Goal: Information Seeking & Learning: Learn about a topic

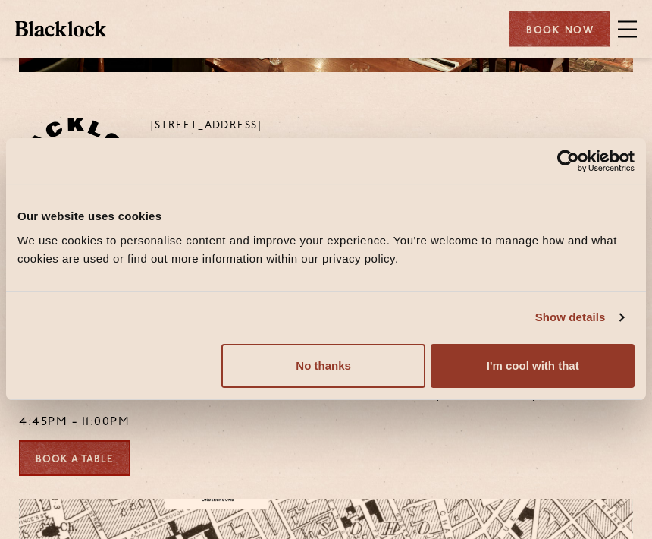
scroll to position [293, 0]
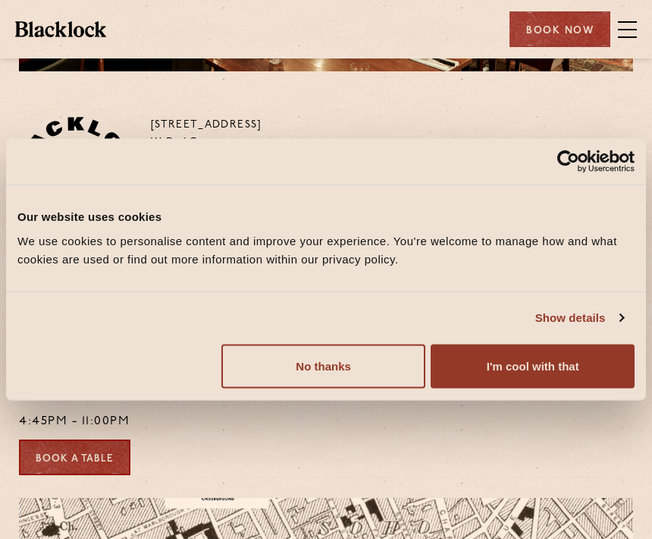
click at [558, 388] on button "I'm cool with that" at bounding box center [533, 366] width 204 height 44
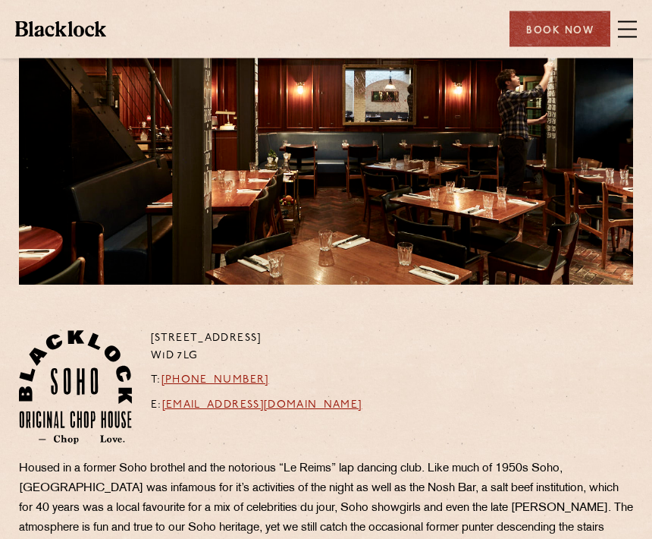
scroll to position [0, 0]
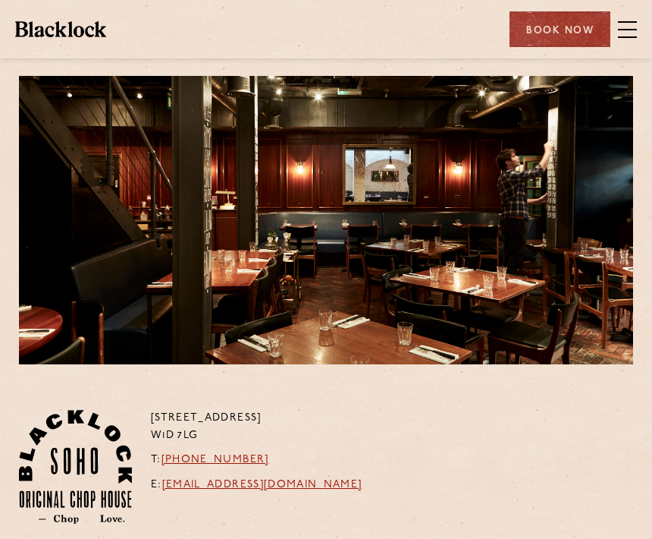
click at [597, 238] on div at bounding box center [326, 220] width 615 height 288
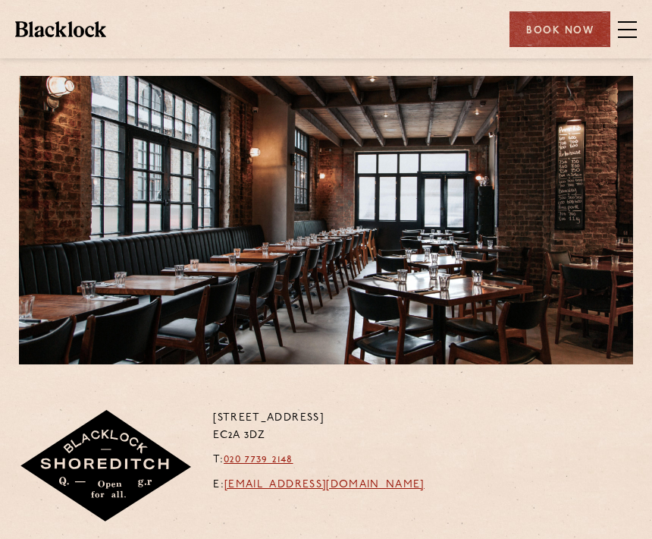
click at [633, 33] on span at bounding box center [627, 29] width 19 height 23
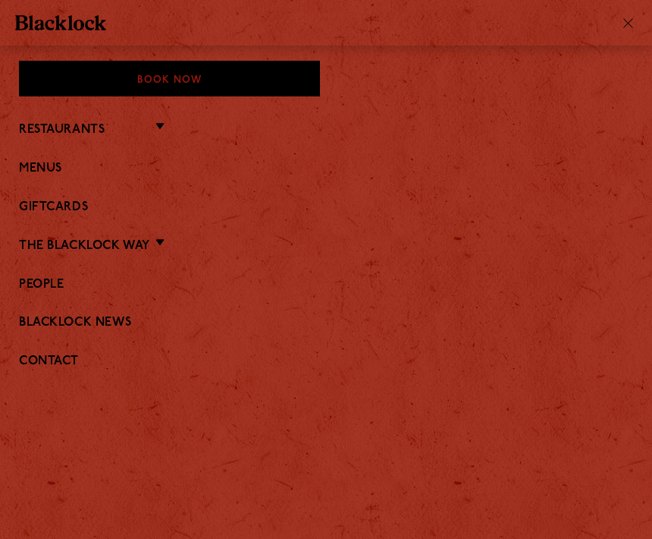
click at [56, 158] on li "Menus" at bounding box center [326, 168] width 615 height 20
click at [58, 171] on link "Menus" at bounding box center [326, 169] width 615 height 14
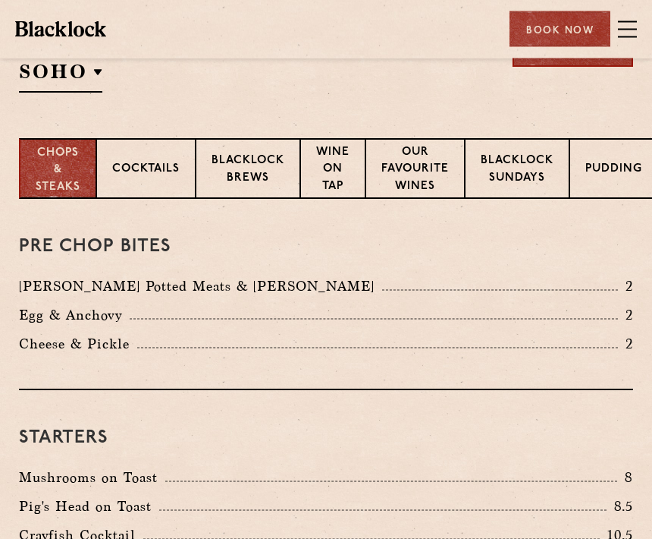
scroll to position [382, 0]
click at [531, 175] on p "Blacklock Sundays" at bounding box center [517, 170] width 73 height 36
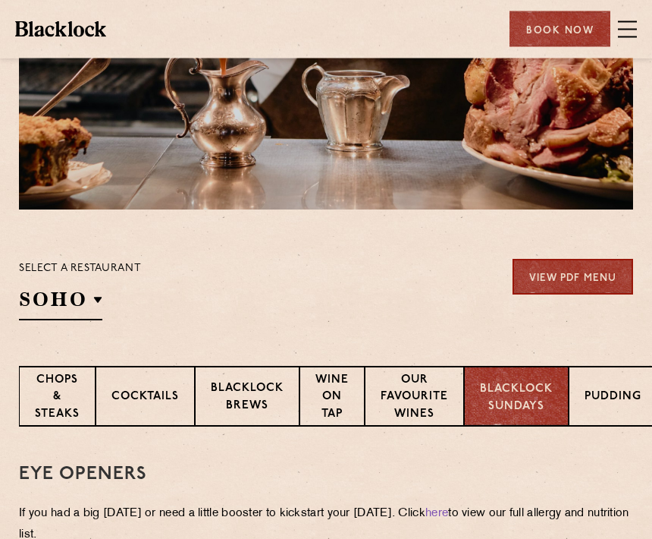
scroll to position [0, 0]
